Goal: Transaction & Acquisition: Purchase product/service

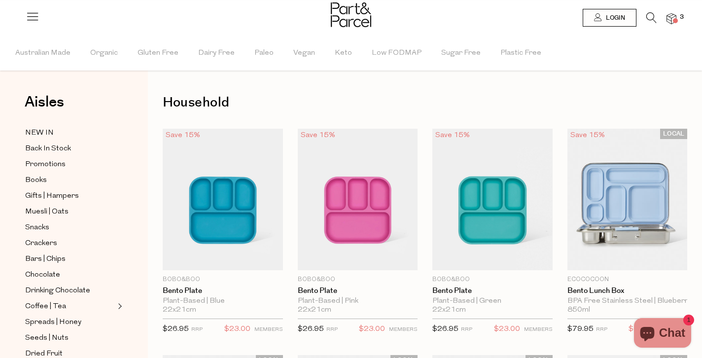
click at [648, 17] on icon at bounding box center [652, 17] width 10 height 11
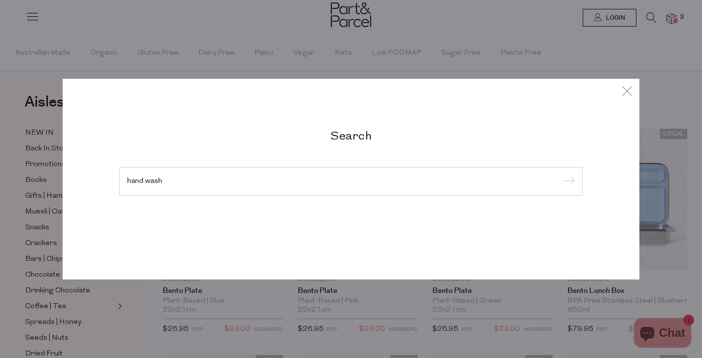
type input "hand wash"
click at [560, 175] on input "submit" at bounding box center [567, 182] width 15 height 15
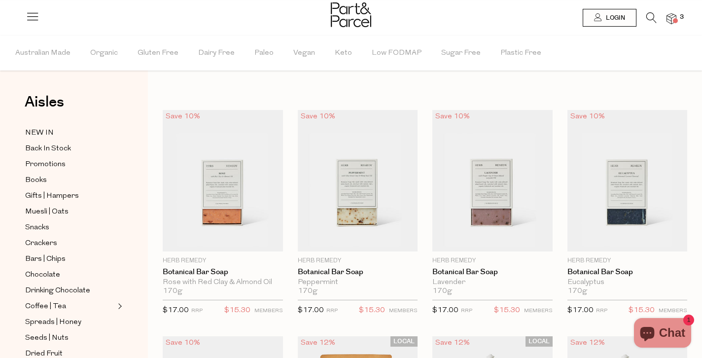
click at [649, 15] on icon at bounding box center [652, 17] width 10 height 11
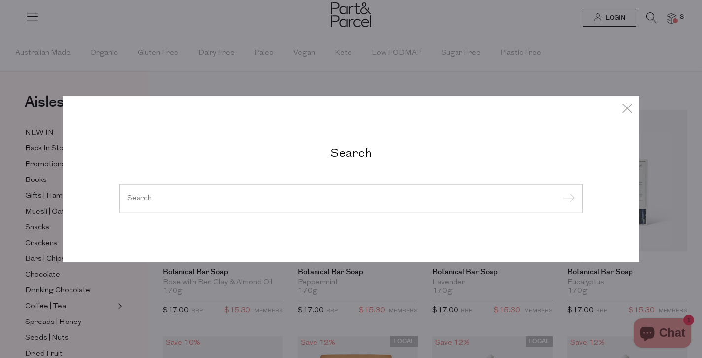
click at [268, 192] on div at bounding box center [351, 198] width 464 height 29
click at [194, 198] on input "search" at bounding box center [351, 198] width 448 height 7
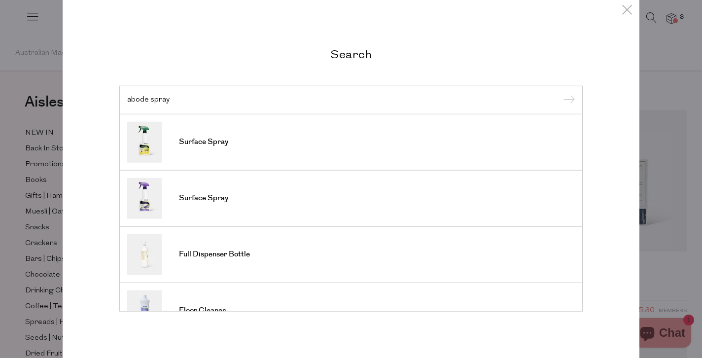
type input "abode spray"
click at [560, 93] on input "submit" at bounding box center [567, 100] width 15 height 15
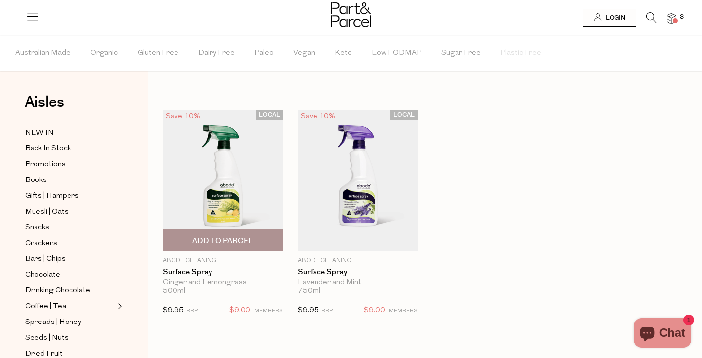
click at [233, 154] on img at bounding box center [223, 181] width 120 height 142
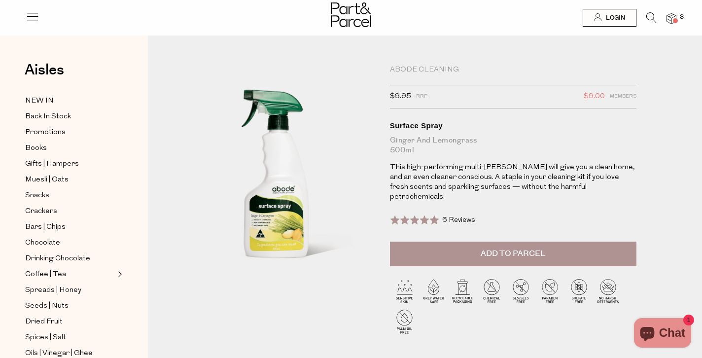
click at [475, 242] on button "Add to Parcel" at bounding box center [513, 254] width 247 height 25
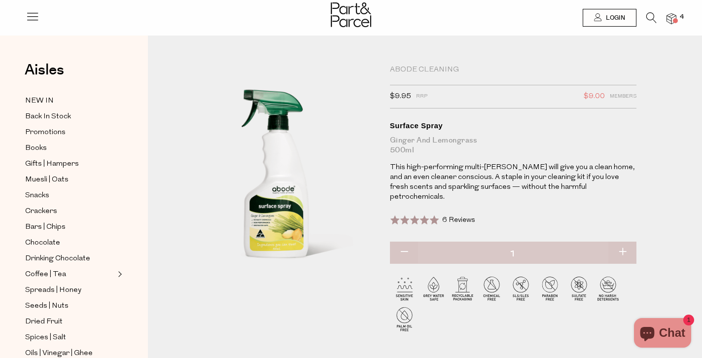
click at [652, 17] on icon at bounding box center [652, 17] width 10 height 11
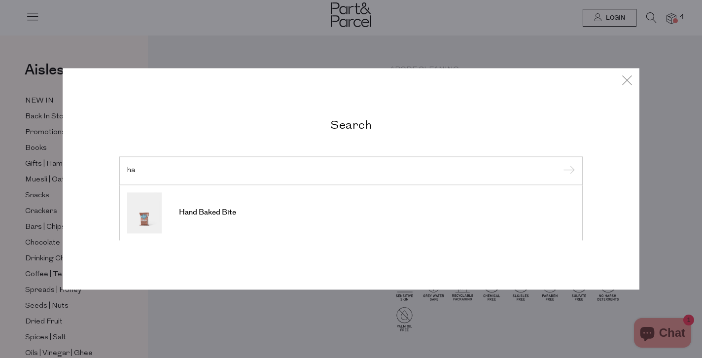
type input "h"
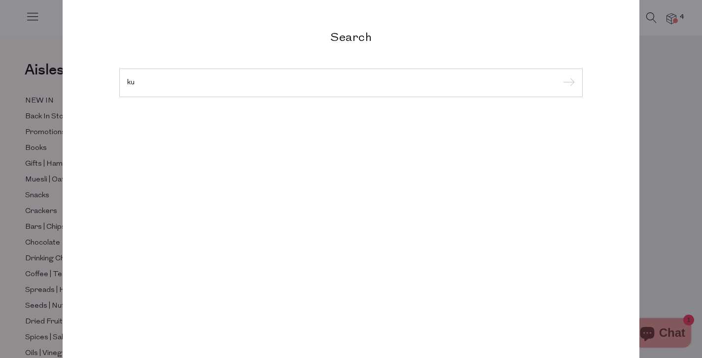
type input "k"
type input "liquid hand soap"
click at [560, 76] on input "submit" at bounding box center [567, 83] width 15 height 15
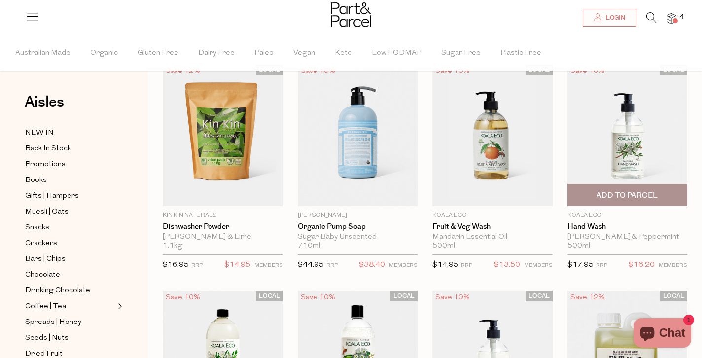
scroll to position [14, 0]
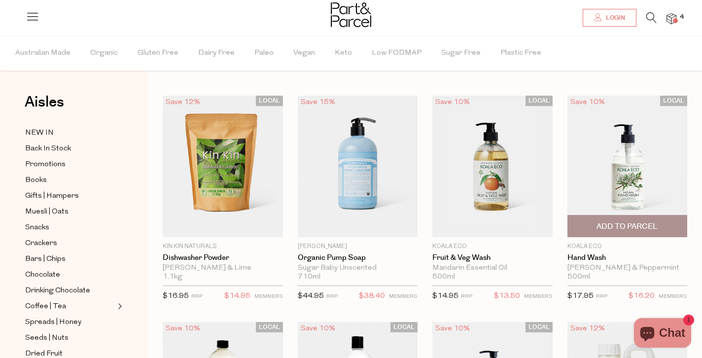
click at [621, 226] on span "Add To Parcel" at bounding box center [627, 226] width 61 height 10
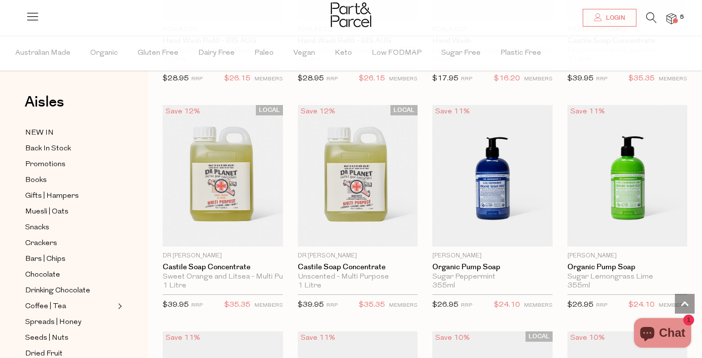
scroll to position [0, 0]
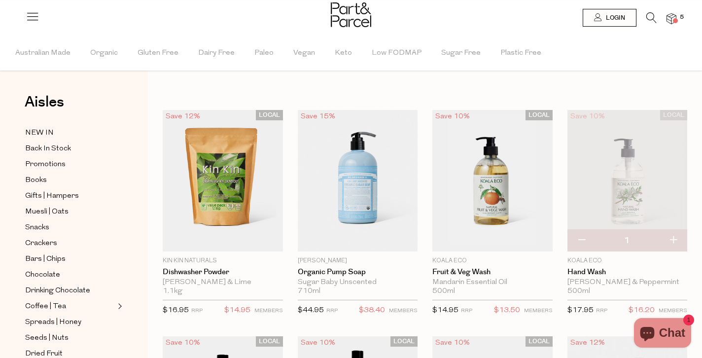
click at [672, 17] on img at bounding box center [672, 18] width 10 height 11
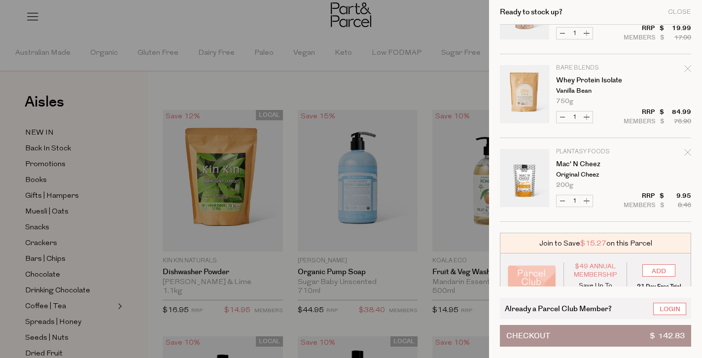
scroll to position [243, 0]
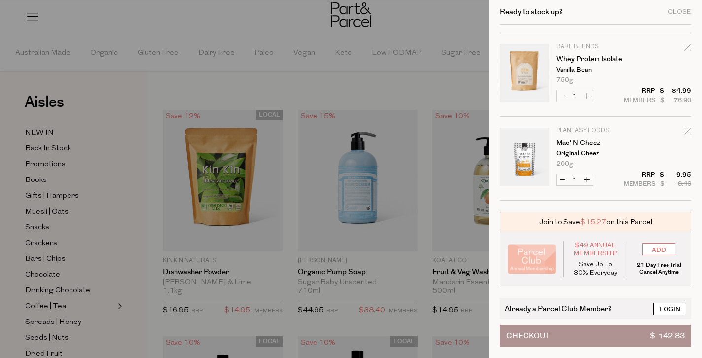
click at [676, 307] on link "Login" at bounding box center [669, 309] width 33 height 12
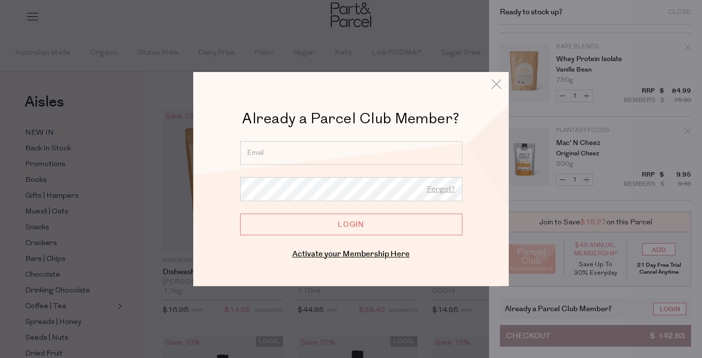
click at [363, 157] on input "email" at bounding box center [351, 153] width 222 height 24
type input "jessamine.johnstone@gmail.com"
click at [240, 214] on input "Login" at bounding box center [351, 225] width 222 height 22
click at [341, 225] on input "Login" at bounding box center [351, 225] width 222 height 22
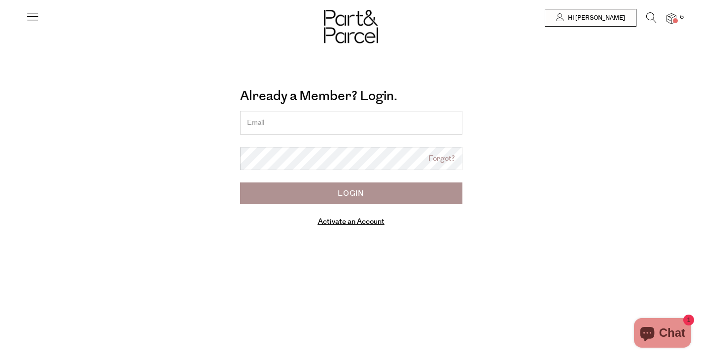
click at [325, 114] on input "email" at bounding box center [351, 123] width 222 height 24
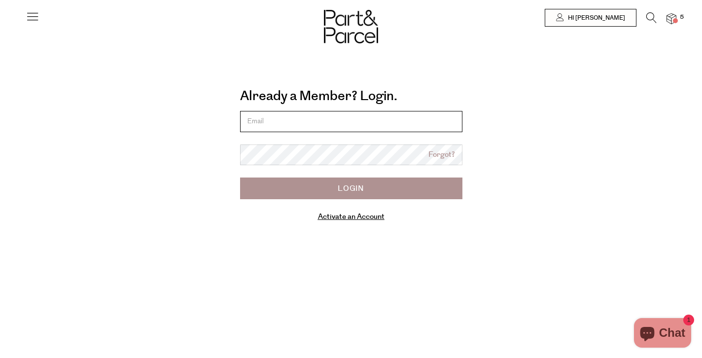
click at [325, 114] on input "email" at bounding box center [351, 121] width 222 height 21
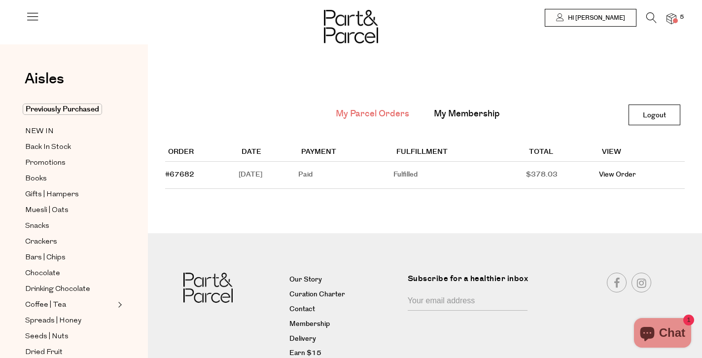
click at [652, 20] on icon at bounding box center [652, 17] width 10 height 11
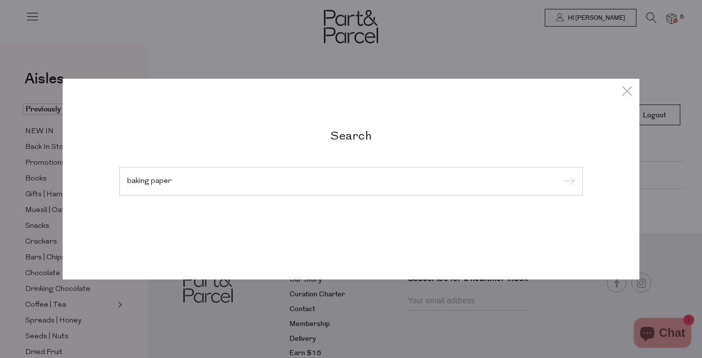
type input "baking paper"
click at [560, 175] on input "submit" at bounding box center [567, 182] width 15 height 15
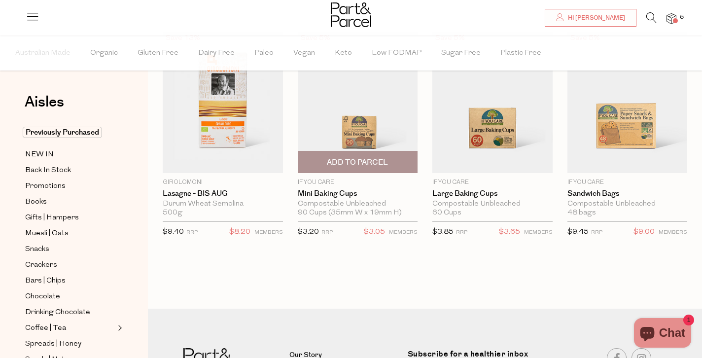
scroll to position [82, 0]
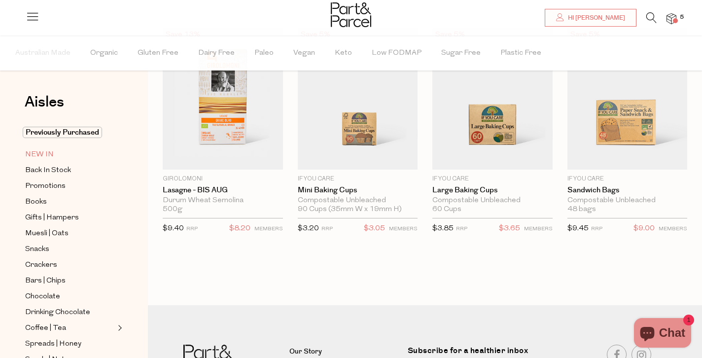
click at [42, 154] on span "NEW IN" at bounding box center [39, 155] width 29 height 12
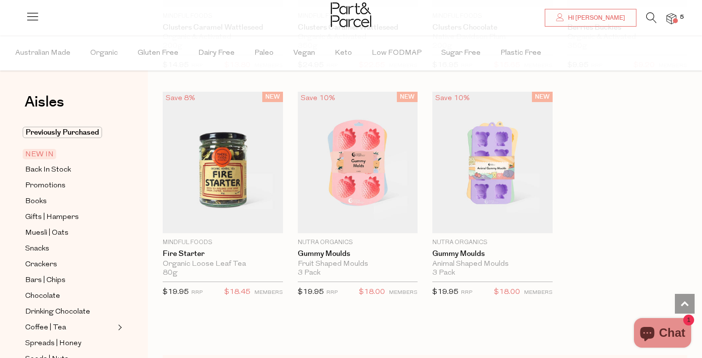
scroll to position [1473, 0]
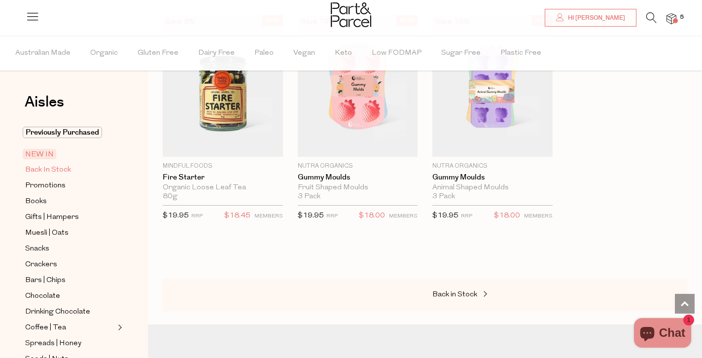
click at [56, 169] on span "Back In Stock" at bounding box center [48, 170] width 46 height 12
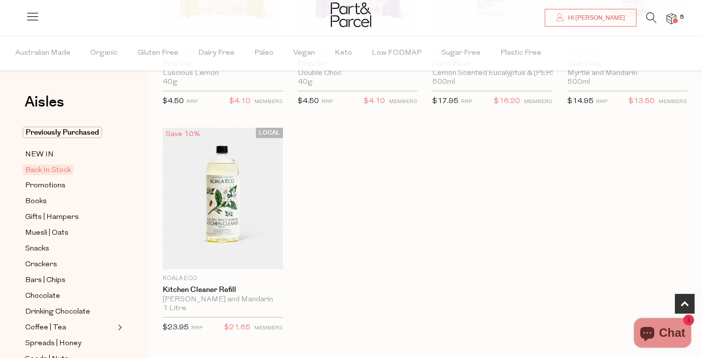
scroll to position [455, 0]
click at [59, 184] on span "Promotions" at bounding box center [45, 186] width 40 height 12
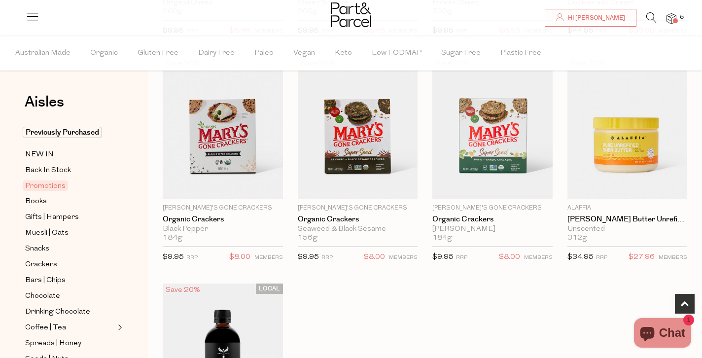
scroll to position [452, 0]
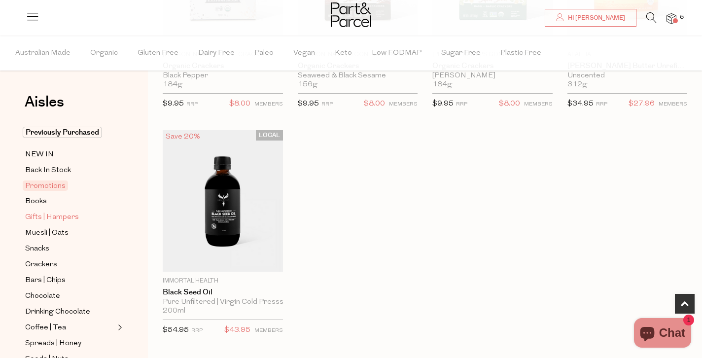
click at [60, 217] on span "Gifts | Hampers" at bounding box center [52, 218] width 54 height 12
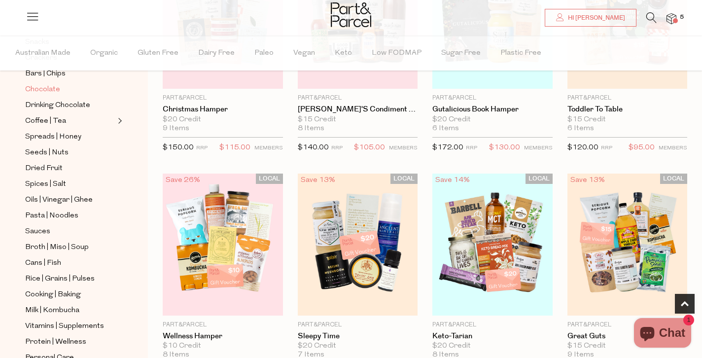
scroll to position [207, 0]
click at [64, 199] on span "Oils | Vinegar | Ghee" at bounding box center [59, 200] width 68 height 12
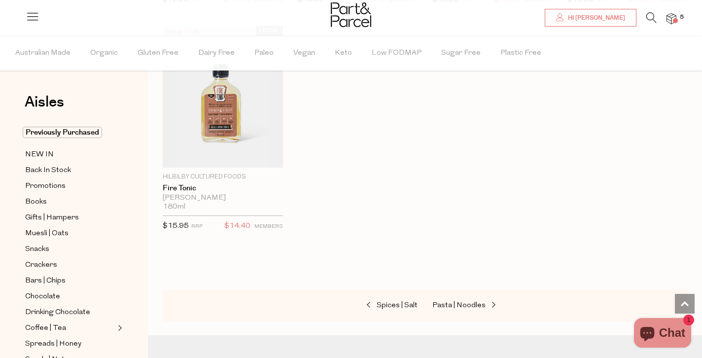
scroll to position [2620, 0]
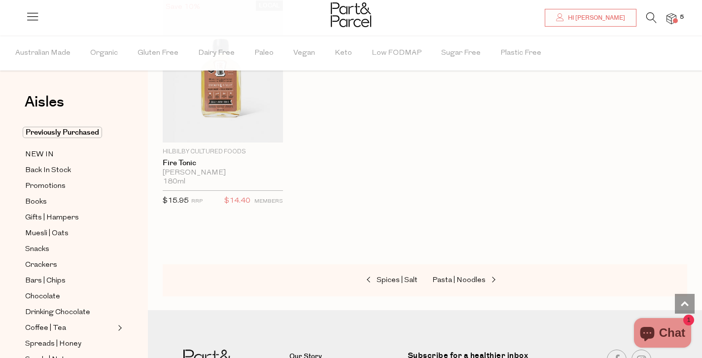
click at [650, 20] on icon at bounding box center [652, 17] width 10 height 11
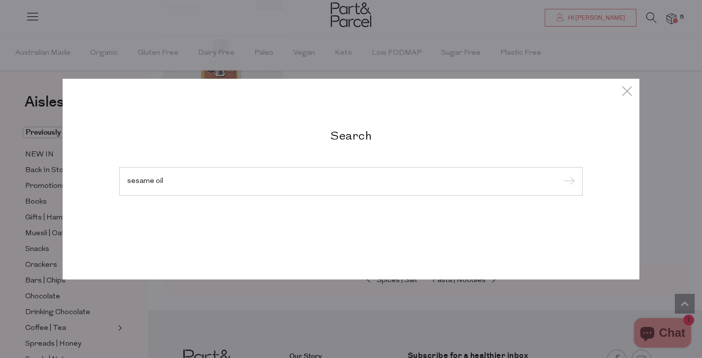
type input "sesame oil"
click at [560, 175] on input "submit" at bounding box center [567, 182] width 15 height 15
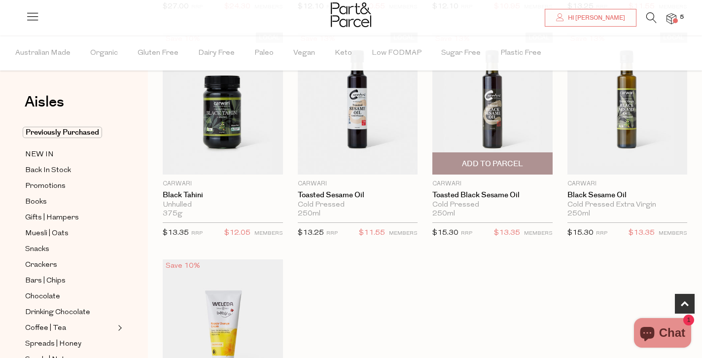
scroll to position [287, 0]
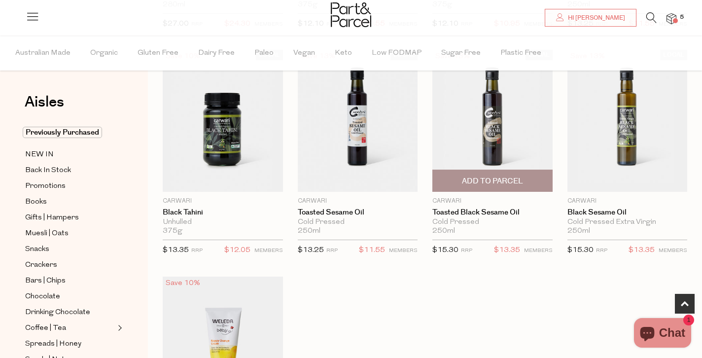
click at [501, 176] on span "Add To Parcel" at bounding box center [492, 181] width 61 height 10
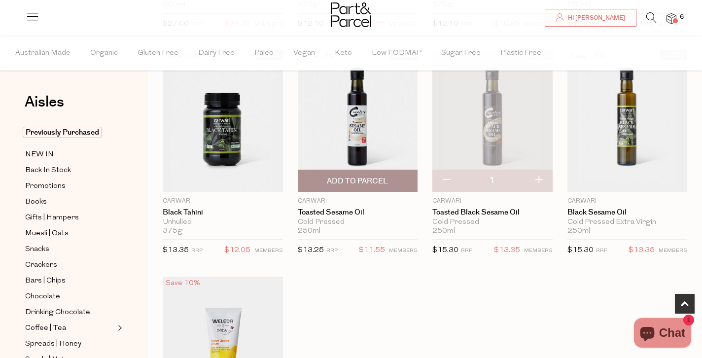
click at [365, 177] on span "Add To Parcel" at bounding box center [357, 181] width 61 height 10
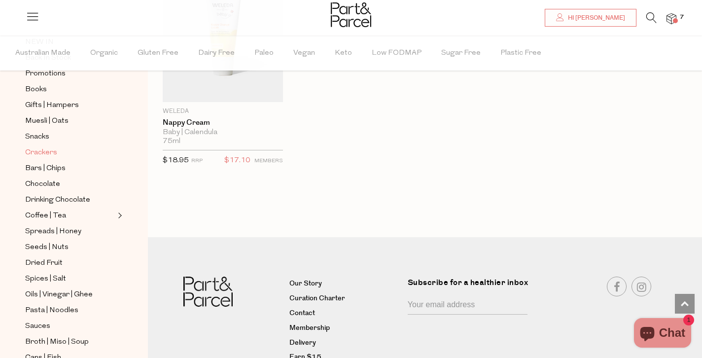
scroll to position [135, 0]
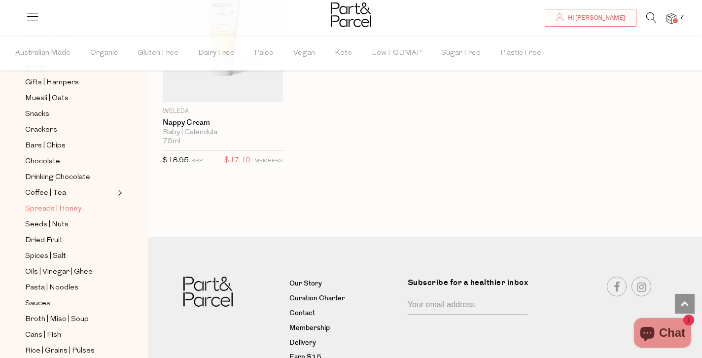
click at [51, 205] on span "Spreads | Honey" at bounding box center [53, 209] width 56 height 12
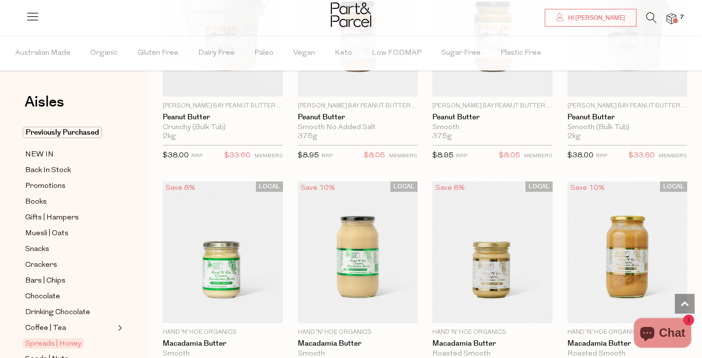
scroll to position [854, 0]
